Goal: Task Accomplishment & Management: Manage account settings

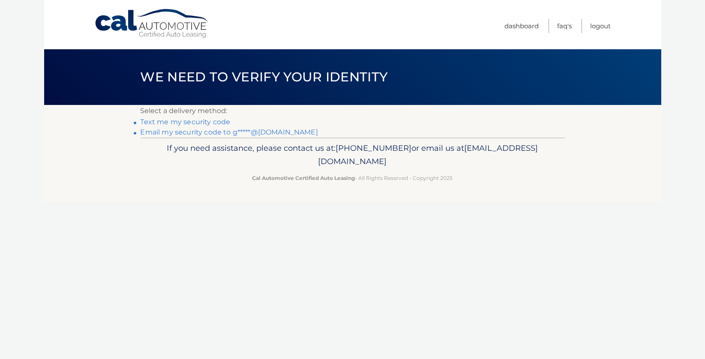
click at [219, 122] on link "Text me my security code" at bounding box center [185, 122] width 90 height 8
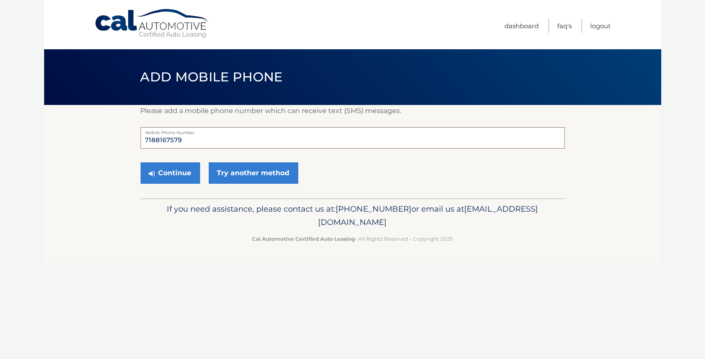
click at [188, 139] on input "7188167579" at bounding box center [352, 137] width 424 height 21
type input "7"
type input "7183547652"
click at [146, 173] on button "Continue" at bounding box center [170, 172] width 60 height 21
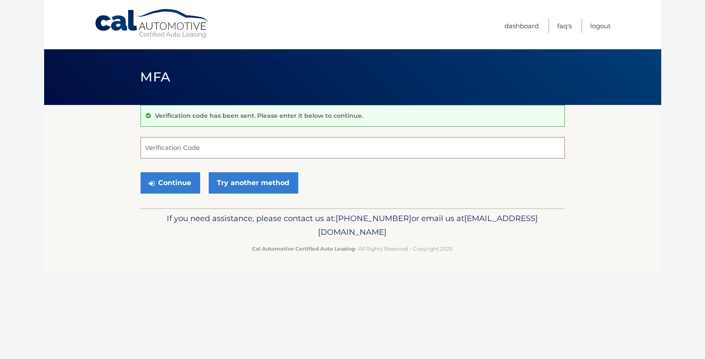
click at [245, 145] on input "Verification Code" at bounding box center [352, 147] width 424 height 21
type input "639480"
click at [176, 182] on button "Continue" at bounding box center [170, 182] width 60 height 21
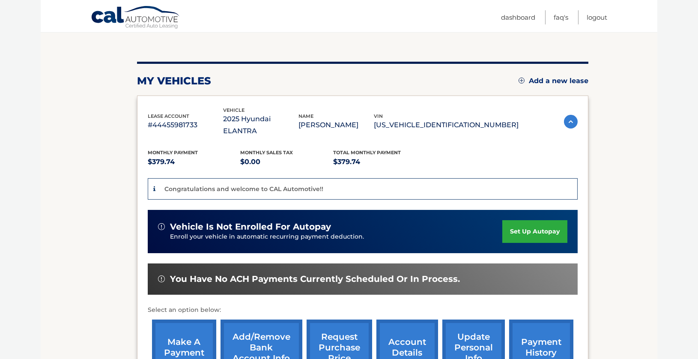
scroll to position [86, 0]
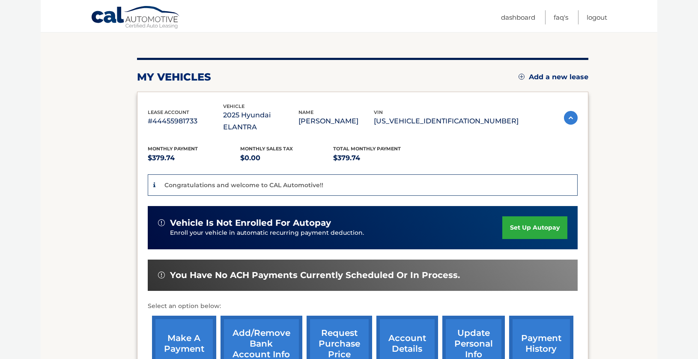
click at [324, 270] on span "You have no ACH payments currently scheduled or in process." at bounding box center [315, 275] width 290 height 11
click at [601, 17] on link "Logout" at bounding box center [597, 17] width 21 height 14
